Goal: Check status: Check status

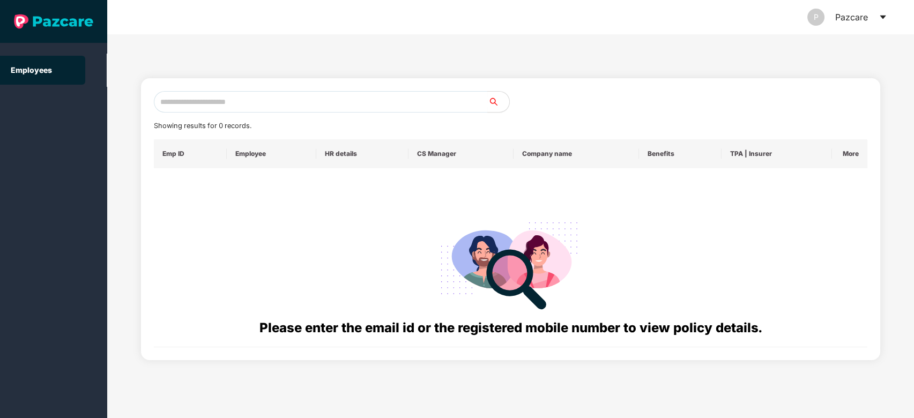
click at [305, 92] on input "text" at bounding box center [321, 101] width 335 height 21
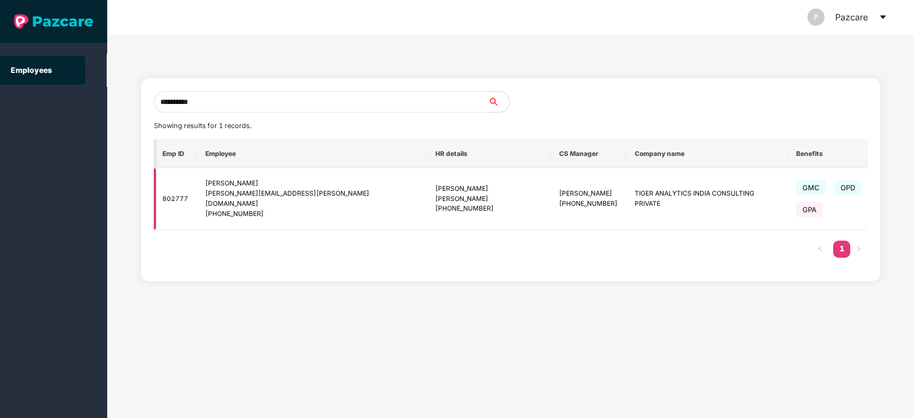
scroll to position [0, 42]
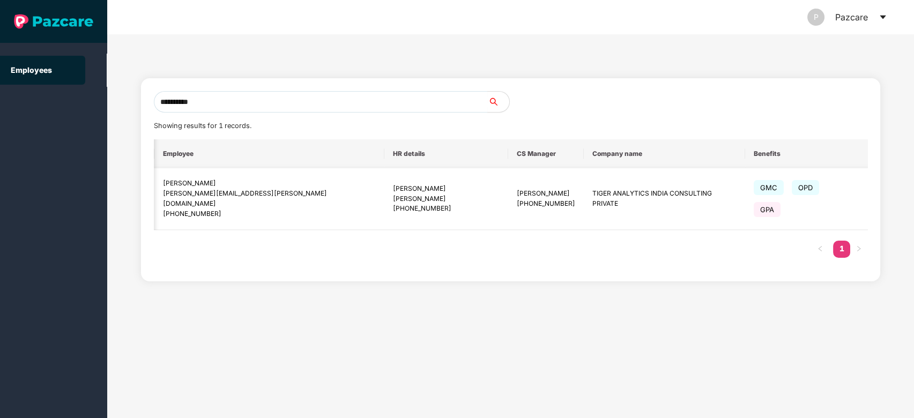
type input "**********"
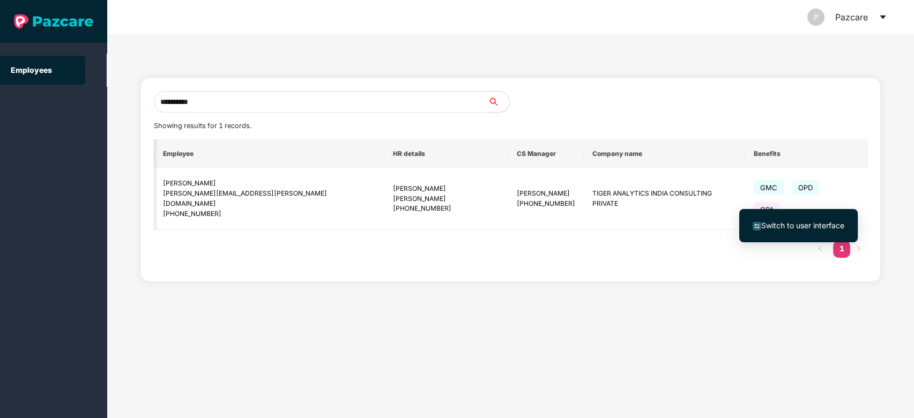
click at [810, 223] on span "Switch to user interface" at bounding box center [802, 225] width 83 height 9
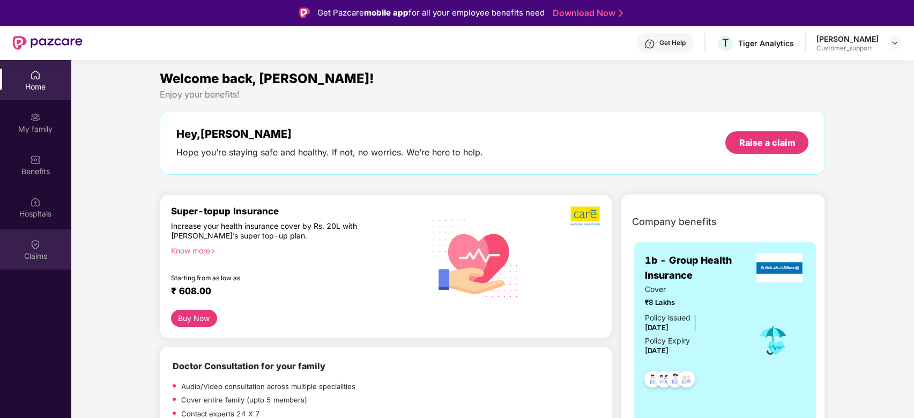
click at [42, 247] on div "Claims" at bounding box center [35, 250] width 71 height 40
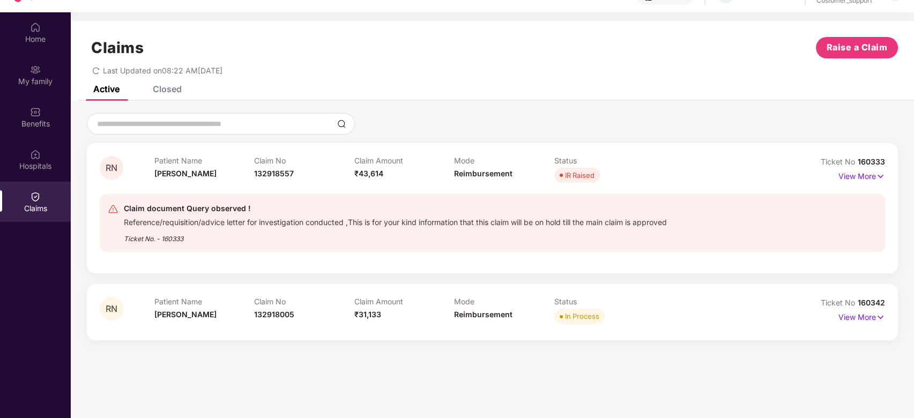
scroll to position [60, 0]
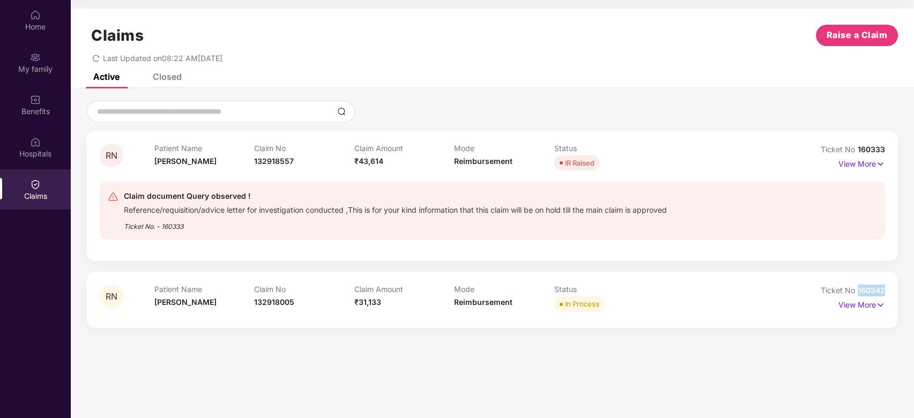
drag, startPoint x: 858, startPoint y: 292, endPoint x: 882, endPoint y: 292, distance: 24.1
click at [882, 292] on span "160342" at bounding box center [871, 290] width 27 height 9
copy span "16034"
drag, startPoint x: 858, startPoint y: 150, endPoint x: 885, endPoint y: 147, distance: 27.0
click at [885, 147] on span "160333" at bounding box center [871, 149] width 27 height 9
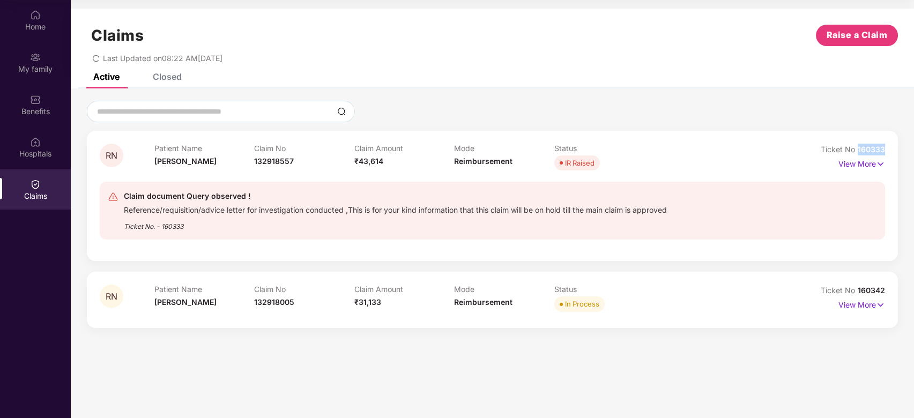
copy span "160333"
drag, startPoint x: 857, startPoint y: 291, endPoint x: 887, endPoint y: 290, distance: 30.0
click at [887, 290] on div "RN Patient Name [PERSON_NAME] N Claim No 132918005 Claim Amount ₹31,133 Mode Re…" at bounding box center [492, 300] width 811 height 56
copy span "160342"
